Goal: Find specific page/section: Find specific page/section

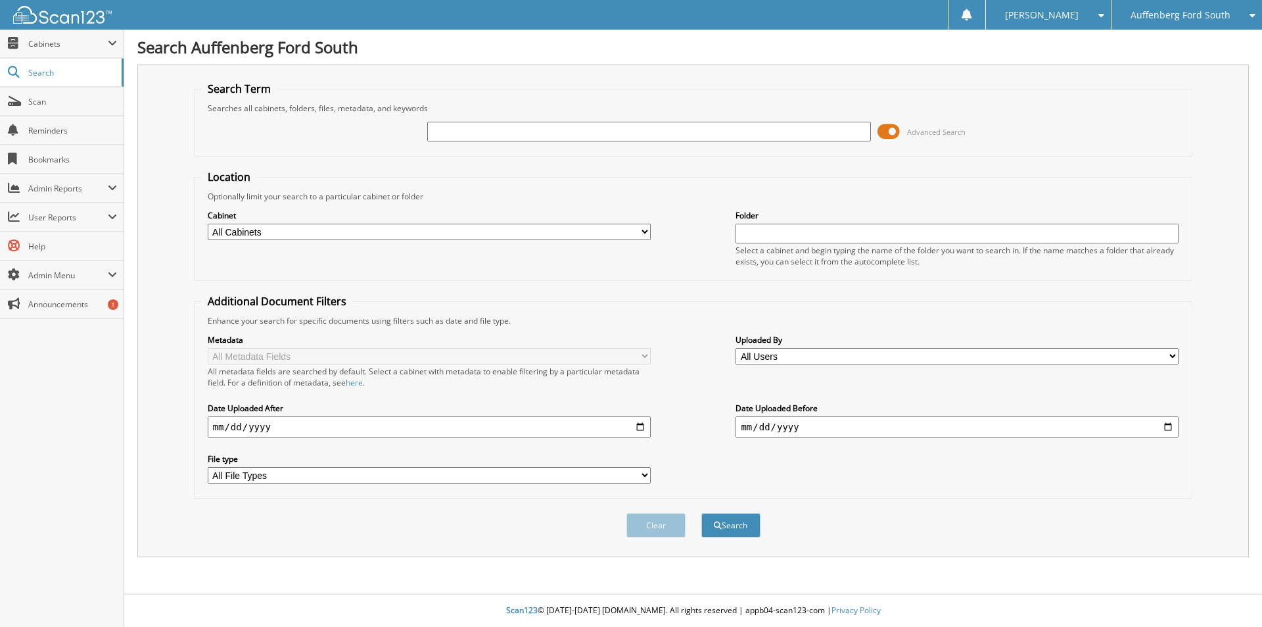
click at [478, 137] on input "text" at bounding box center [648, 132] width 443 height 20
type input "262760655"
click at [730, 528] on button "Search" at bounding box center [731, 525] width 59 height 24
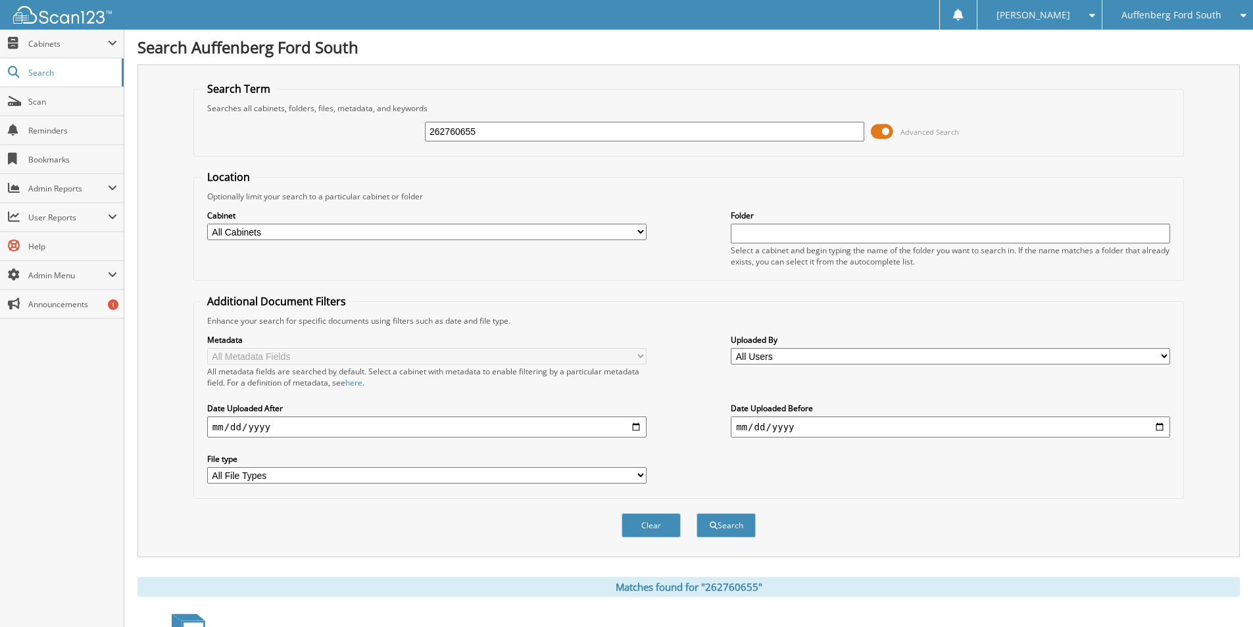
scroll to position [394, 0]
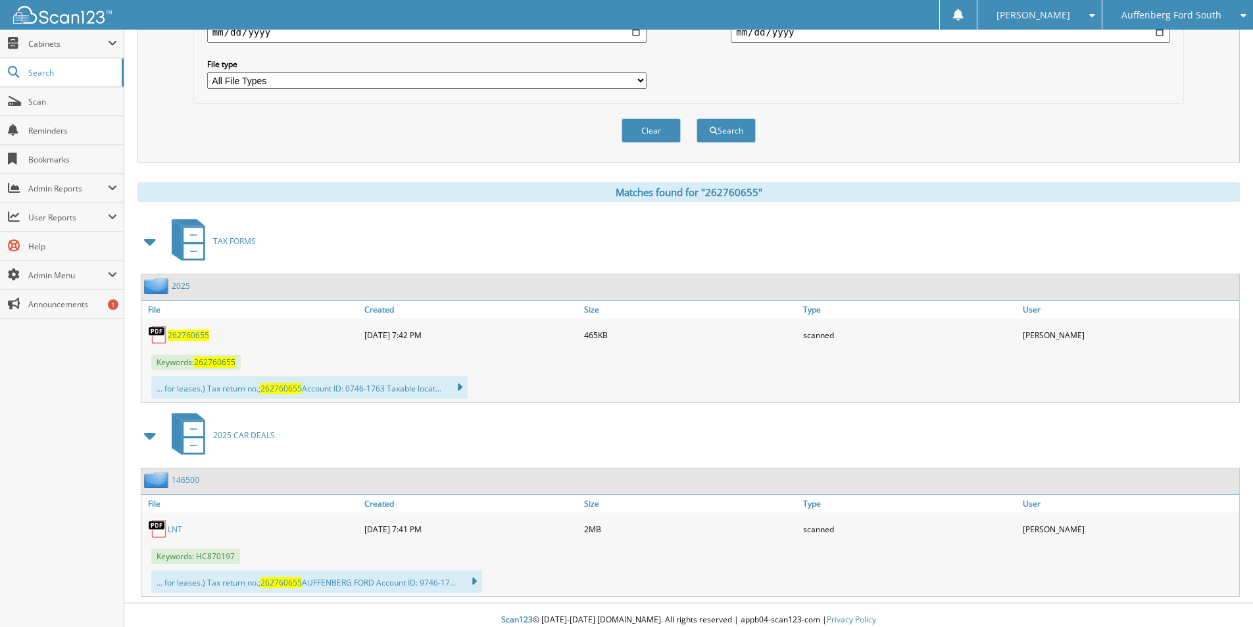
drag, startPoint x: 190, startPoint y: 337, endPoint x: 185, endPoint y: 345, distance: 8.6
click at [189, 337] on span "262760655" at bounding box center [188, 334] width 41 height 11
click at [172, 528] on link "LNT" at bounding box center [175, 528] width 14 height 11
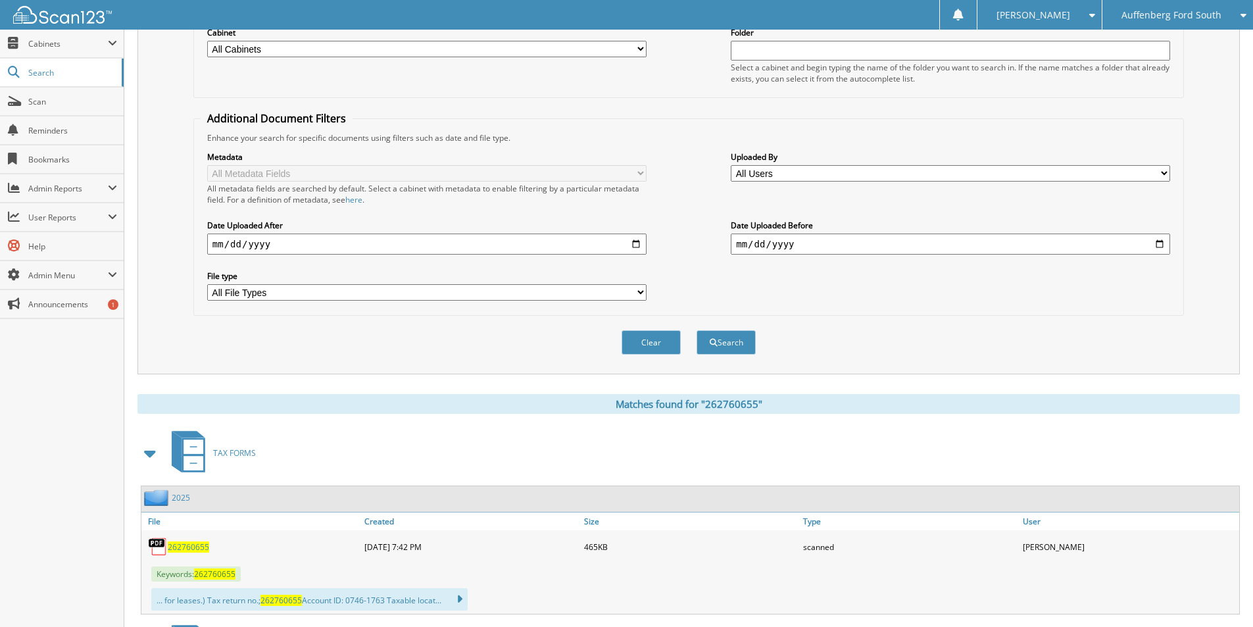
scroll to position [0, 0]
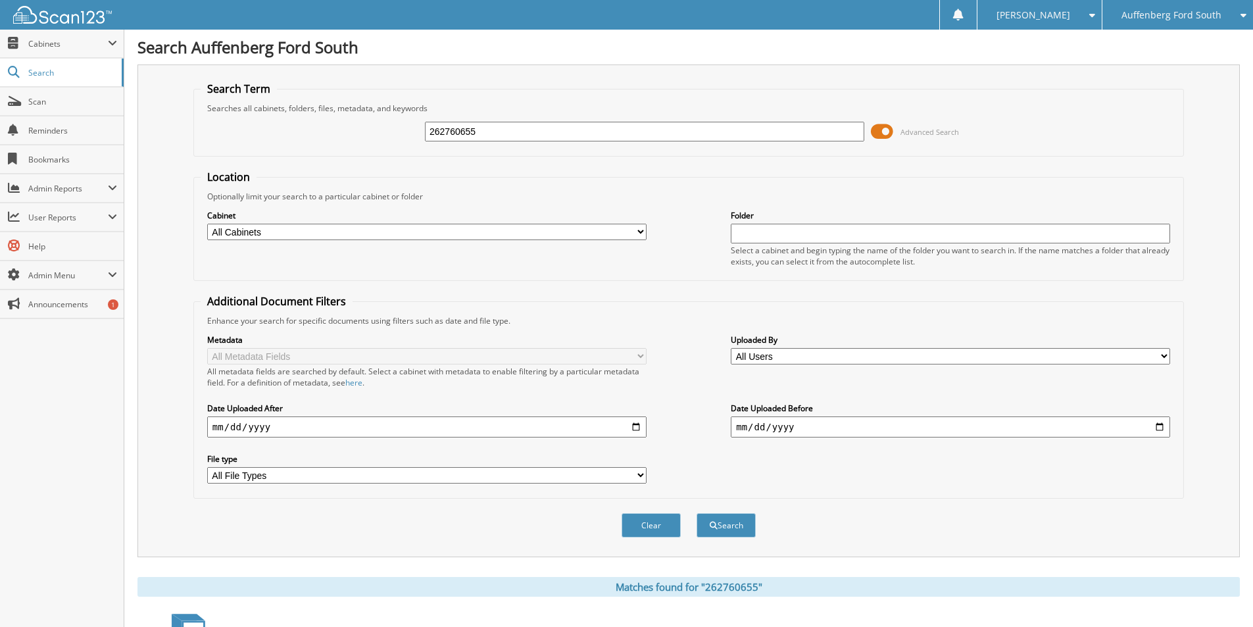
drag, startPoint x: 500, startPoint y: 130, endPoint x: -281, endPoint y: 289, distance: 796.5
click at [0, 289] on html "Cindy H. Settings Logout Auffenberg Ford South Auffenberg Chrysler Auffenberg F…" at bounding box center [626, 515] width 1253 height 1030
type input "262907058"
click at [696, 513] on button "Search" at bounding box center [725, 525] width 59 height 24
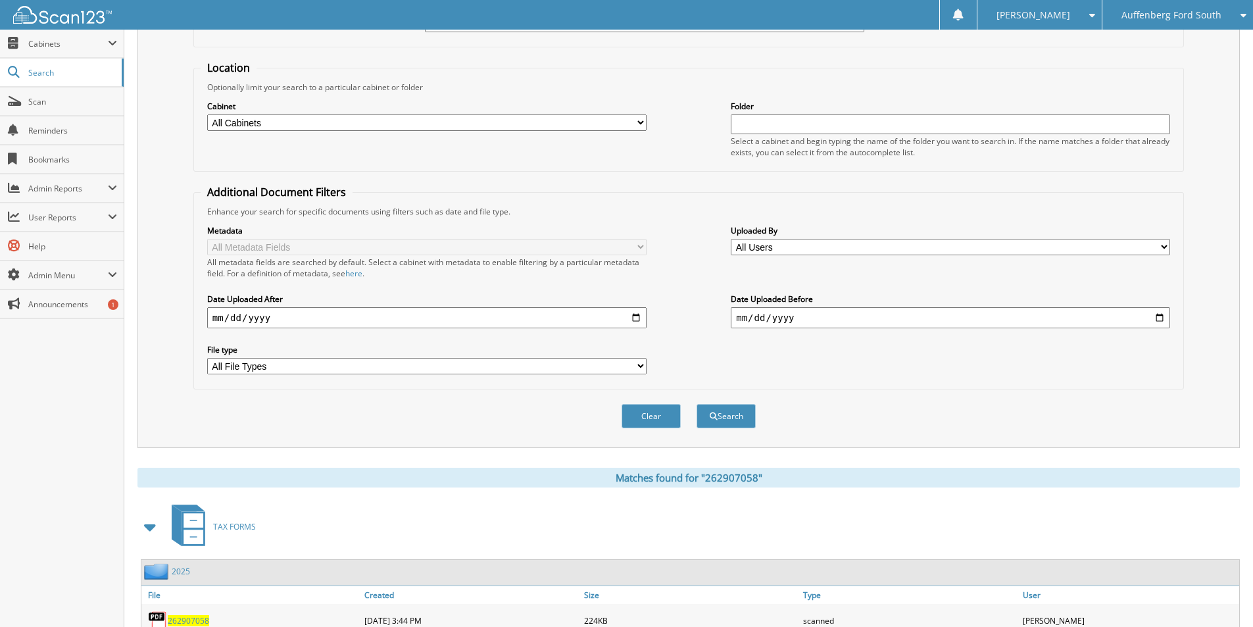
scroll to position [390, 0]
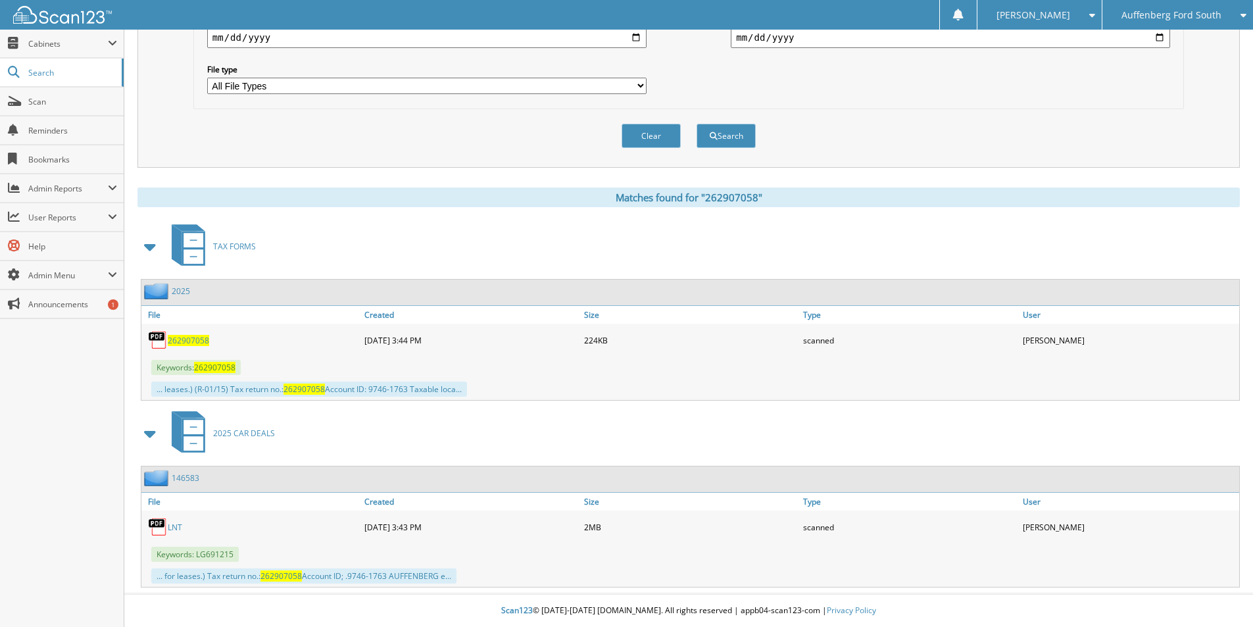
click at [198, 339] on span "262907058" at bounding box center [188, 340] width 41 height 11
click at [172, 525] on link "LNT" at bounding box center [175, 526] width 14 height 11
click at [1194, 13] on span "Auffenberg Ford South" at bounding box center [1171, 15] width 100 height 8
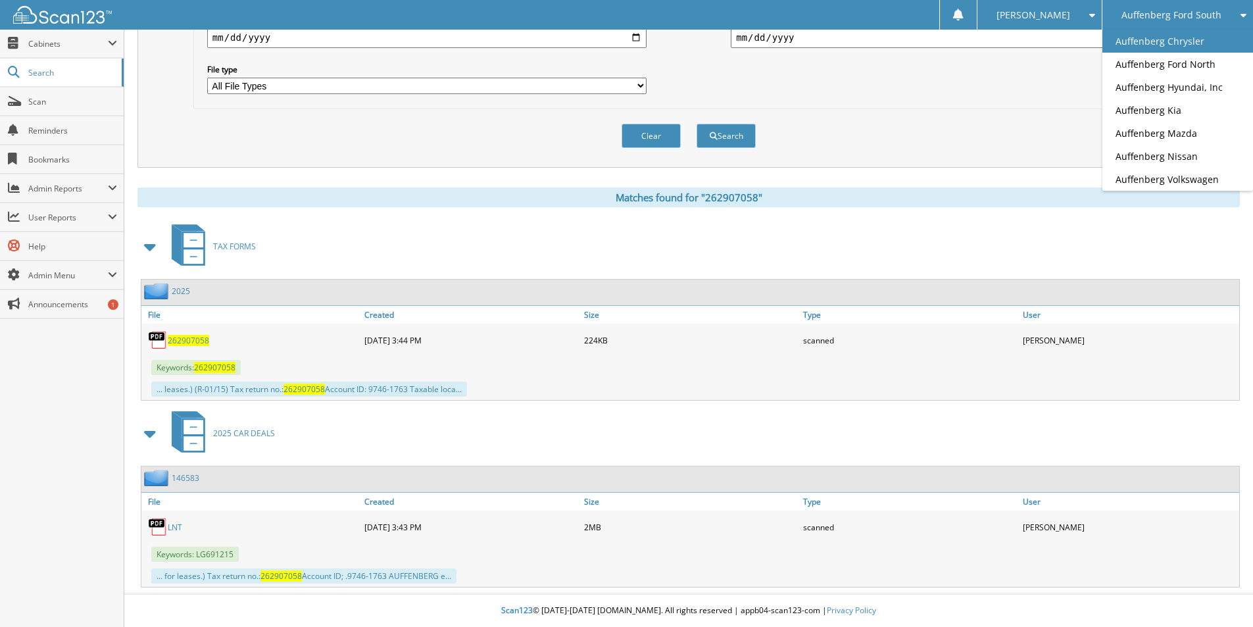
click at [1205, 42] on link "Auffenberg Chrysler" at bounding box center [1177, 41] width 151 height 23
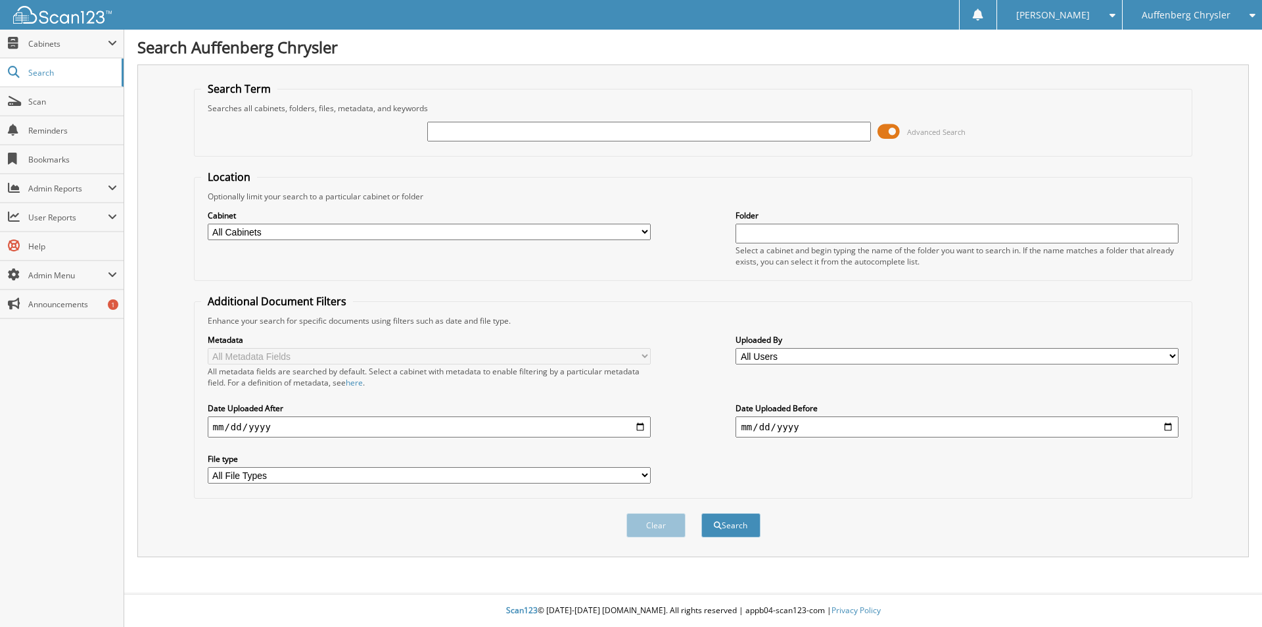
click at [723, 133] on input "text" at bounding box center [648, 132] width 443 height 20
type input "258205475"
click at [702, 513] on button "Search" at bounding box center [731, 525] width 59 height 24
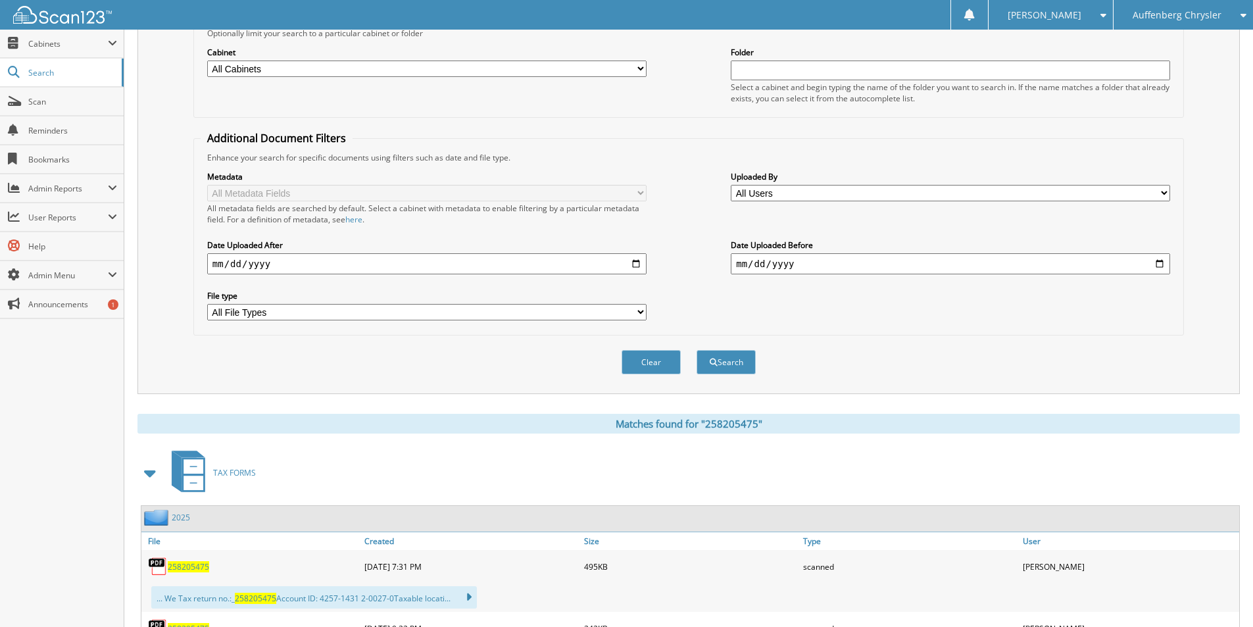
scroll to position [329, 0]
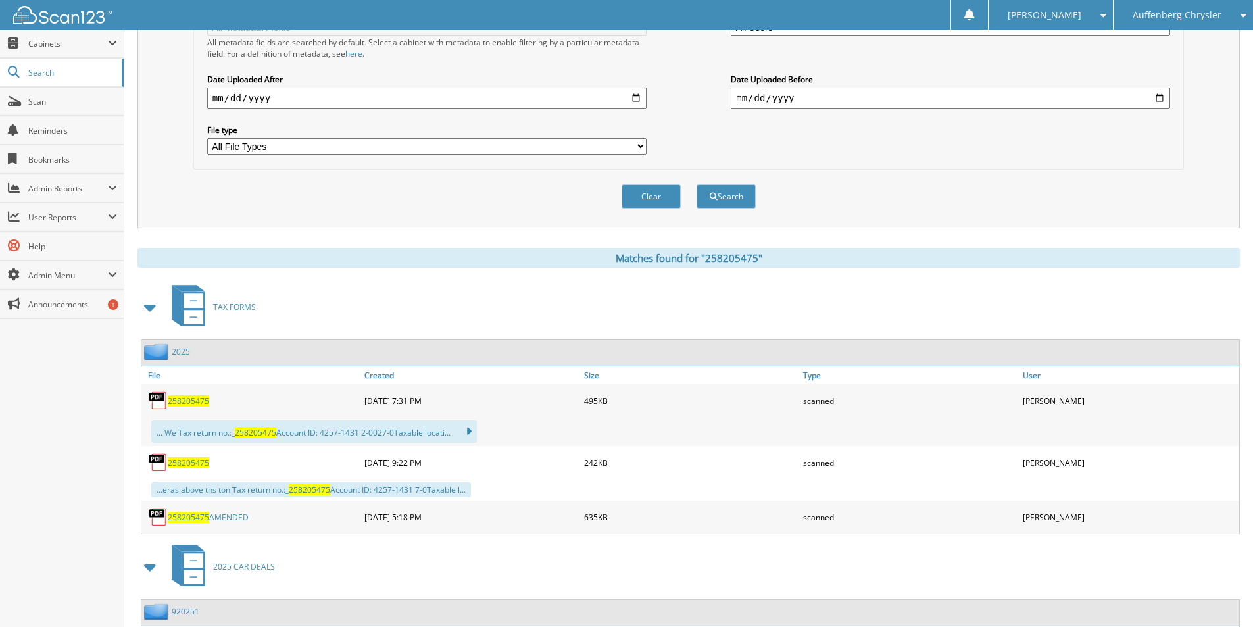
click at [187, 515] on span "258205475" at bounding box center [188, 517] width 41 height 11
click at [66, 41] on span "Cabinets" at bounding box center [68, 43] width 80 height 11
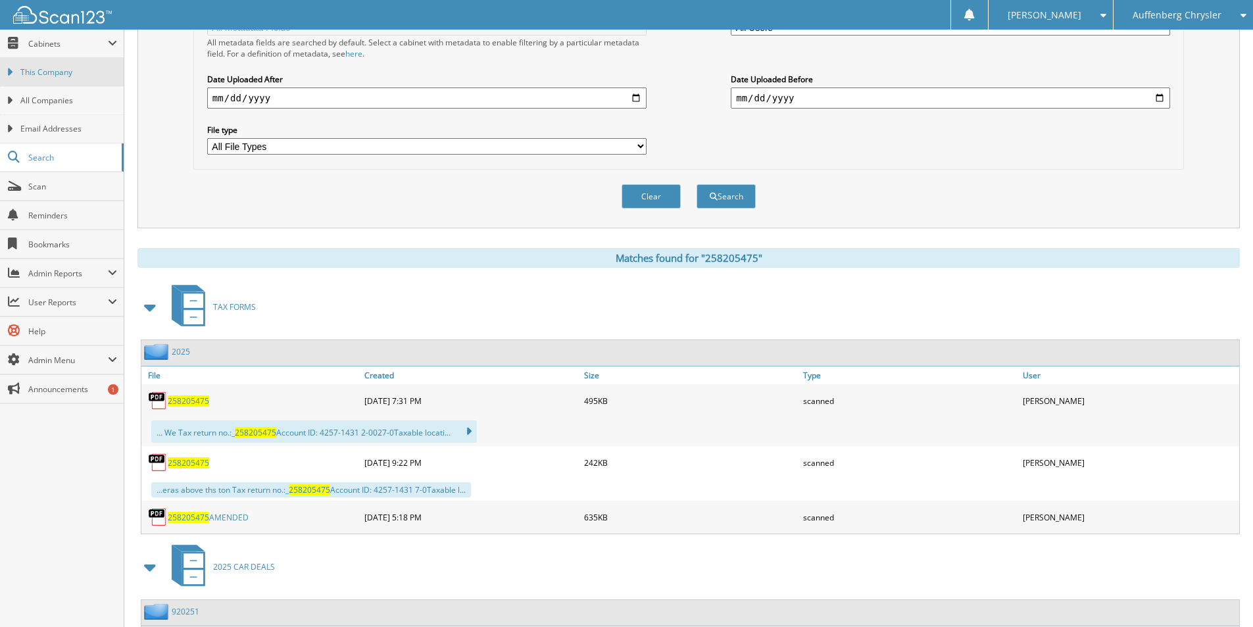
click at [66, 82] on link "This Company" at bounding box center [62, 72] width 124 height 28
